Goal: Navigation & Orientation: Find specific page/section

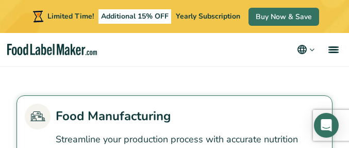
scroll to position [2979, 0]
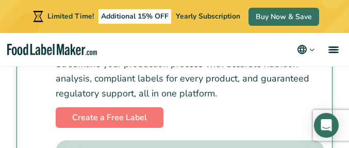
click at [312, 48] on icon "main navigation" at bounding box center [312, 50] width 8 height 8
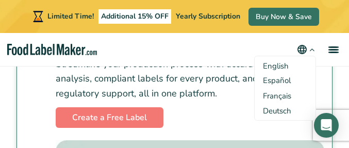
click at [276, 65] on span "English" at bounding box center [276, 66] width 26 height 10
click at [0, 0] on input "English" at bounding box center [0, 0] width 0 height 0
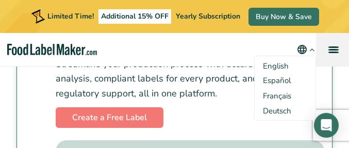
click at [329, 47] on span "menu" at bounding box center [333, 47] width 10 height 2
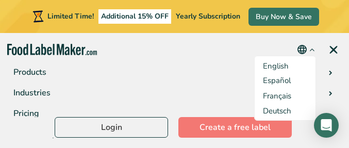
click at [146, 59] on nav "Products Food Nutrition Labelling Supplements Formulation & Labelling Industrie…" at bounding box center [174, 49] width 349 height 33
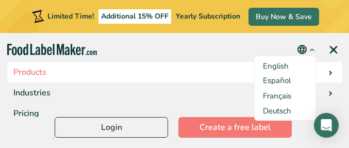
click at [27, 69] on link "Products" at bounding box center [174, 72] width 335 height 21
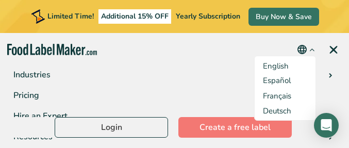
scroll to position [65, 0]
